Goal: Transaction & Acquisition: Obtain resource

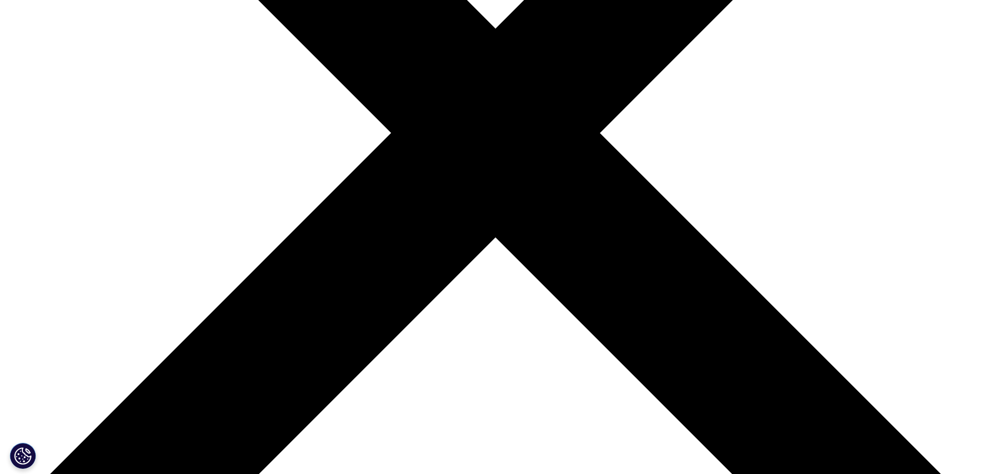
scroll to position [262, 0]
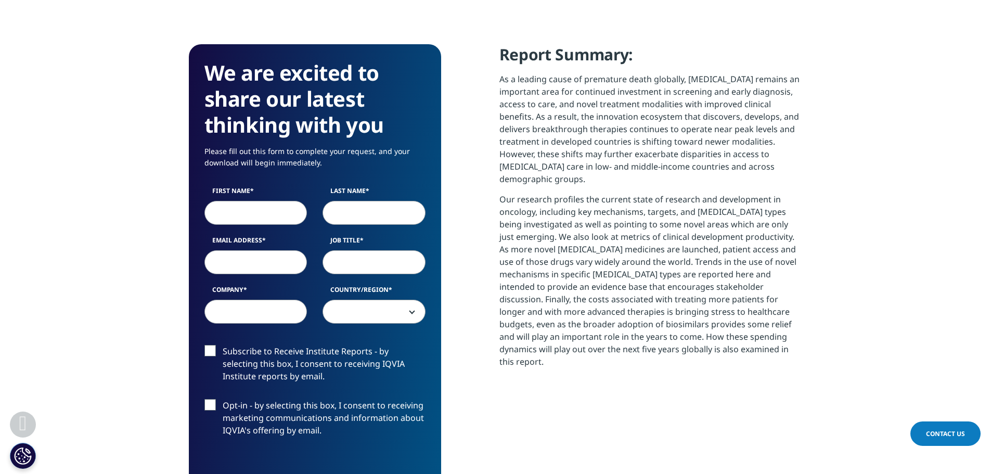
scroll to position [470, 0]
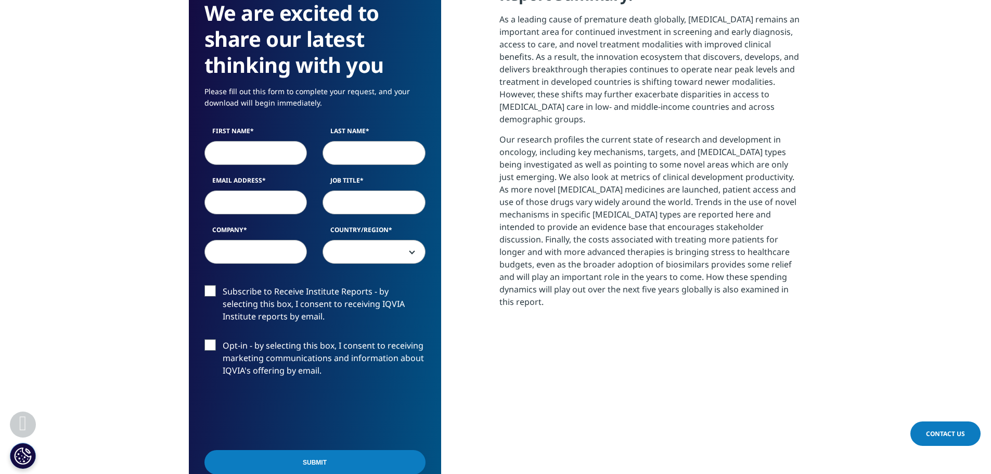
click at [222, 160] on input "First Name" at bounding box center [255, 153] width 103 height 24
type input "[PERSON_NAME]"
type input "Slisane"
type input "[PERSON_NAME][EMAIL_ADDRESS][DOMAIN_NAME]"
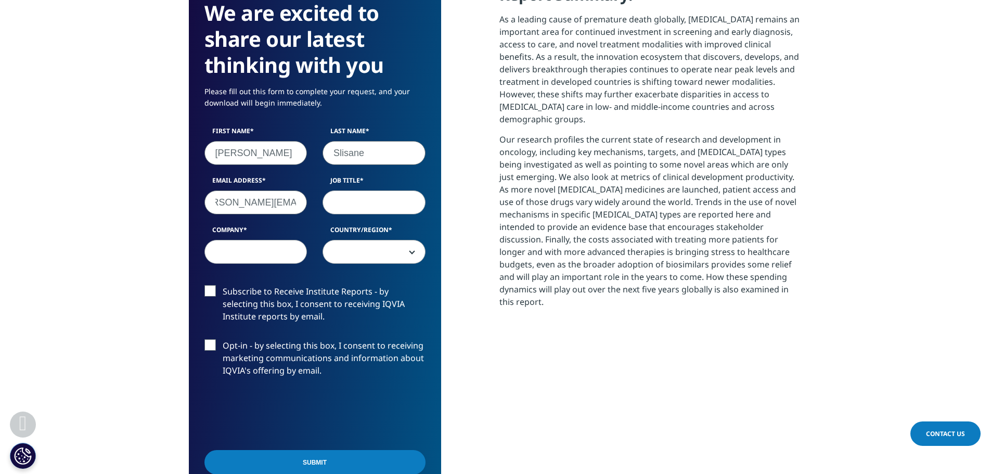
scroll to position [0, 0]
type input "A"
type input "Senior Account Director"
click at [265, 258] on input "Company" at bounding box center [255, 252] width 103 height 24
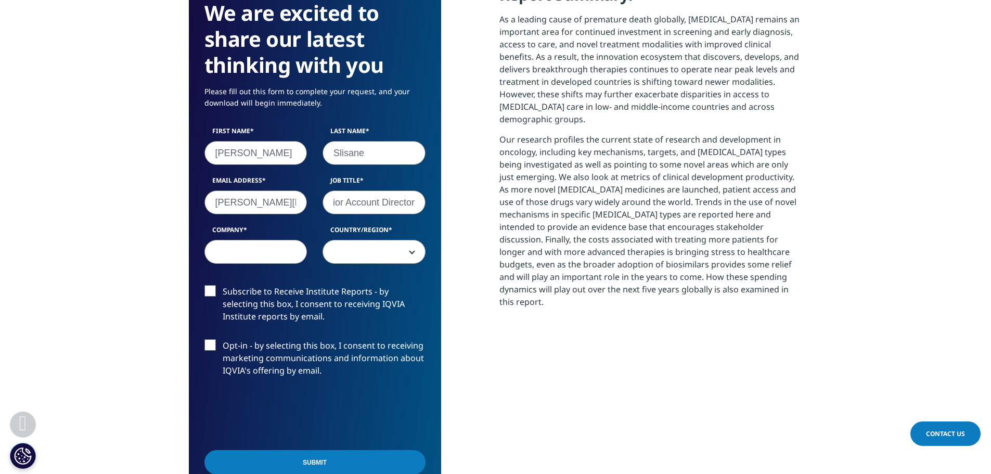
scroll to position [0, 0]
type input "FleishmanHillard"
click at [338, 254] on span at bounding box center [374, 252] width 102 height 24
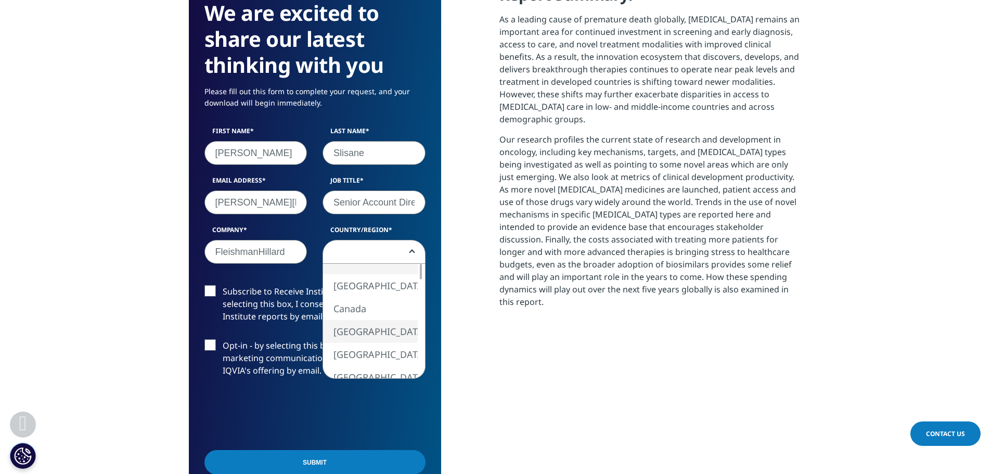
select select "[GEOGRAPHIC_DATA]"
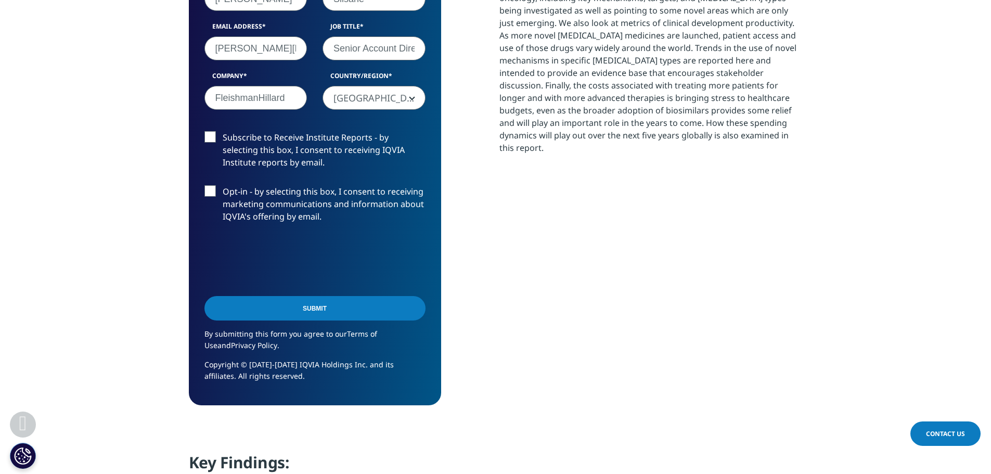
scroll to position [626, 0]
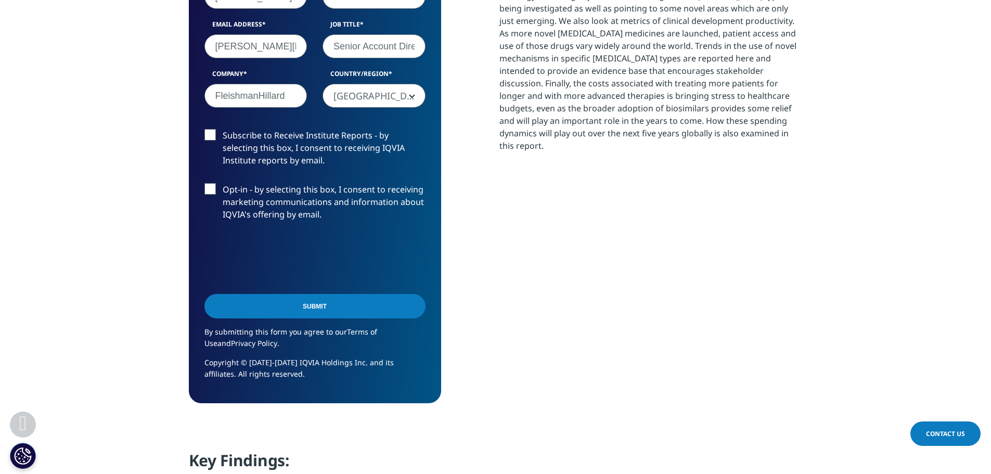
click at [211, 136] on label "Subscribe to Receive Institute Reports - by selecting this box, I consent to re…" at bounding box center [314, 150] width 221 height 43
click at [223, 129] on input "Subscribe to Receive Institute Reports - by selecting this box, I consent to re…" at bounding box center [223, 129] width 0 height 0
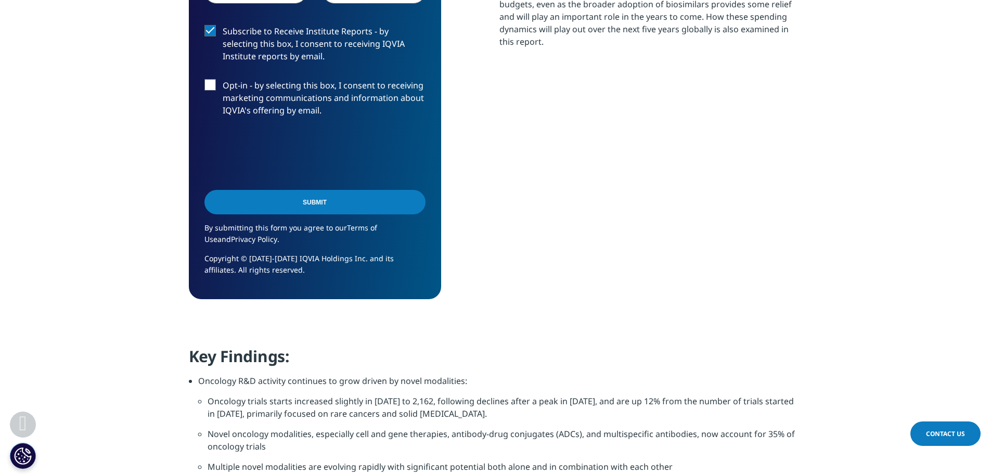
click at [310, 204] on input "Submit" at bounding box center [314, 202] width 221 height 24
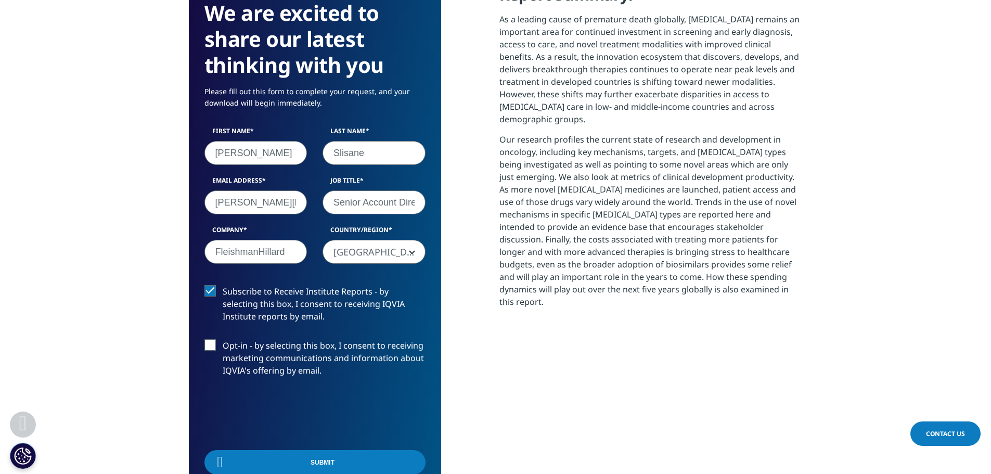
scroll to position [306, 614]
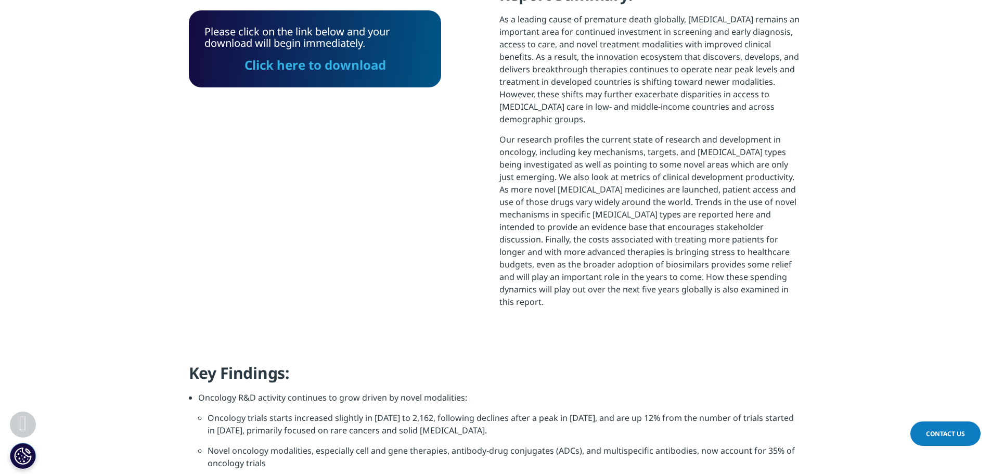
click at [323, 69] on link "Click here to download" at bounding box center [316, 64] width 142 height 17
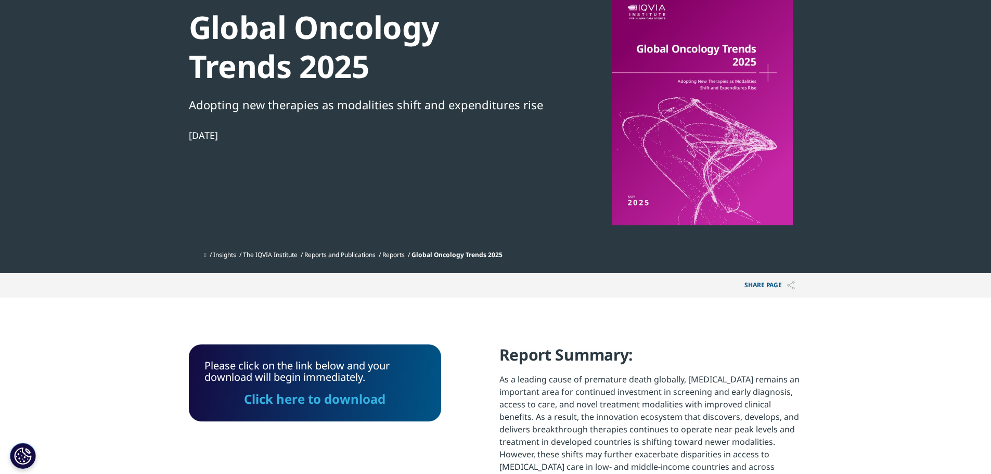
scroll to position [0, 0]
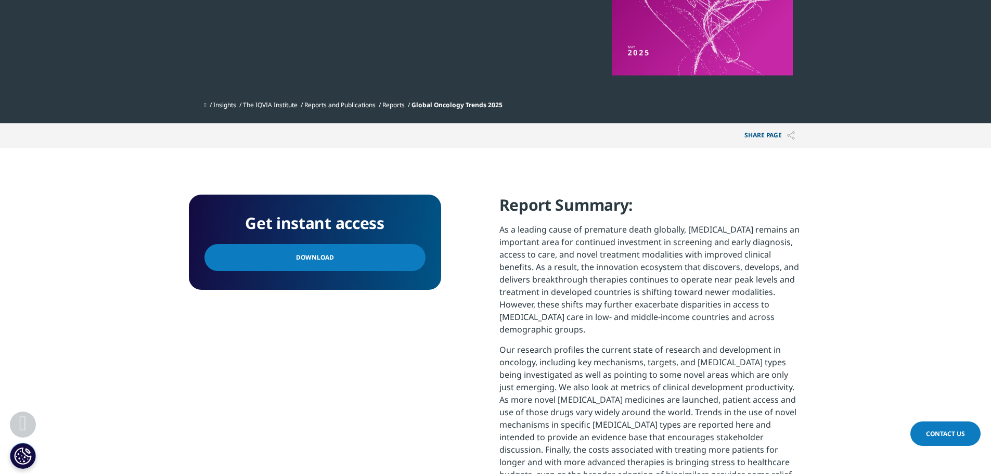
click at [300, 263] on link "Download" at bounding box center [314, 257] width 221 height 27
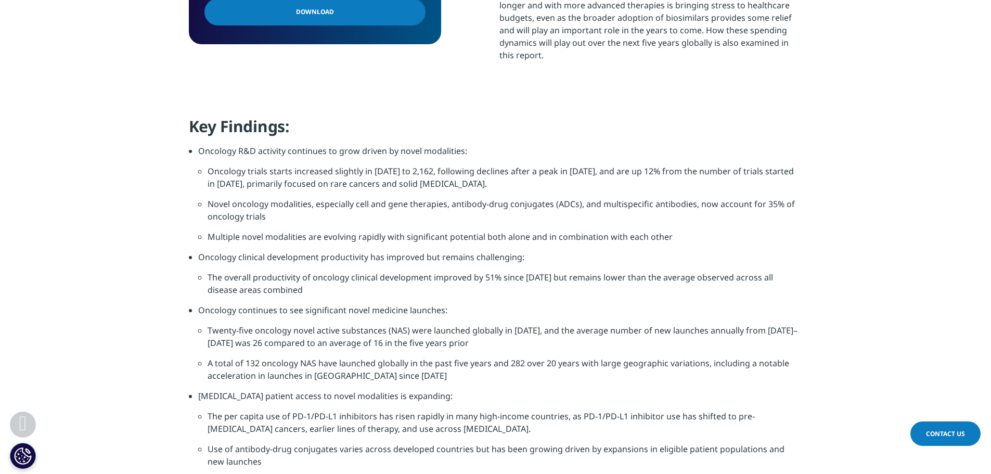
scroll to position [884, 0]
